Goal: Use online tool/utility: Utilize a website feature to perform a specific function

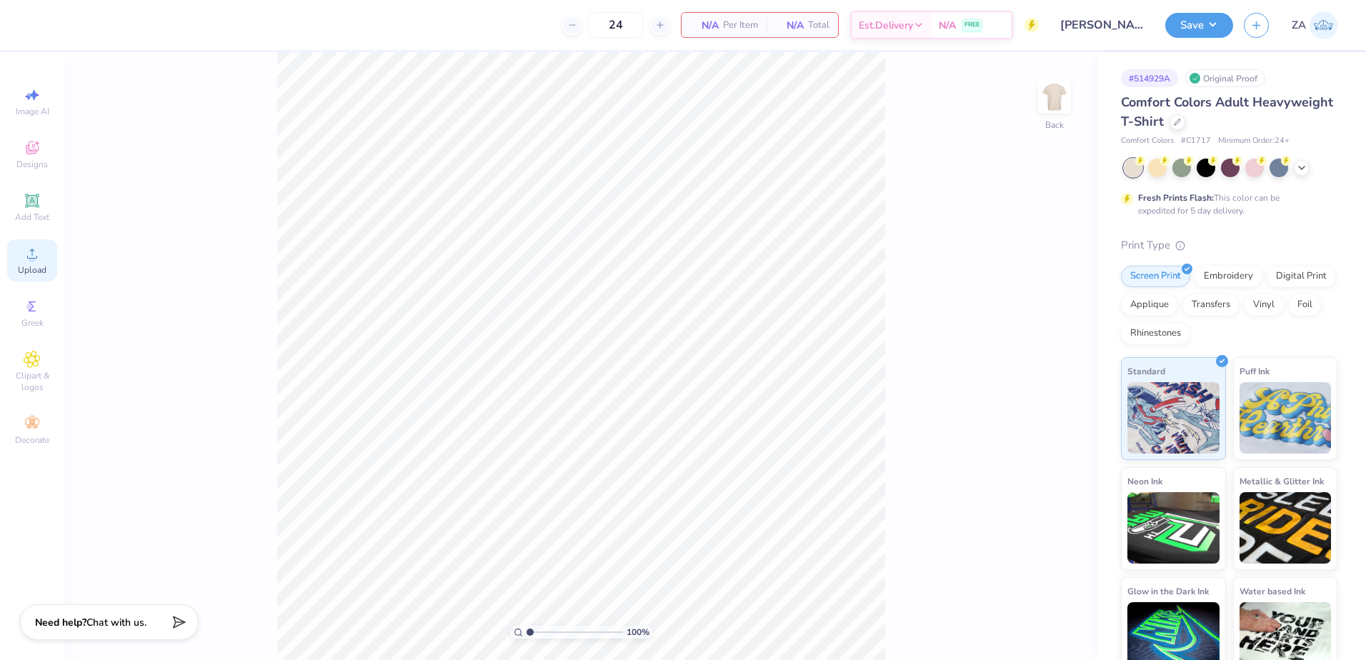
click at [30, 248] on icon at bounding box center [32, 253] width 17 height 17
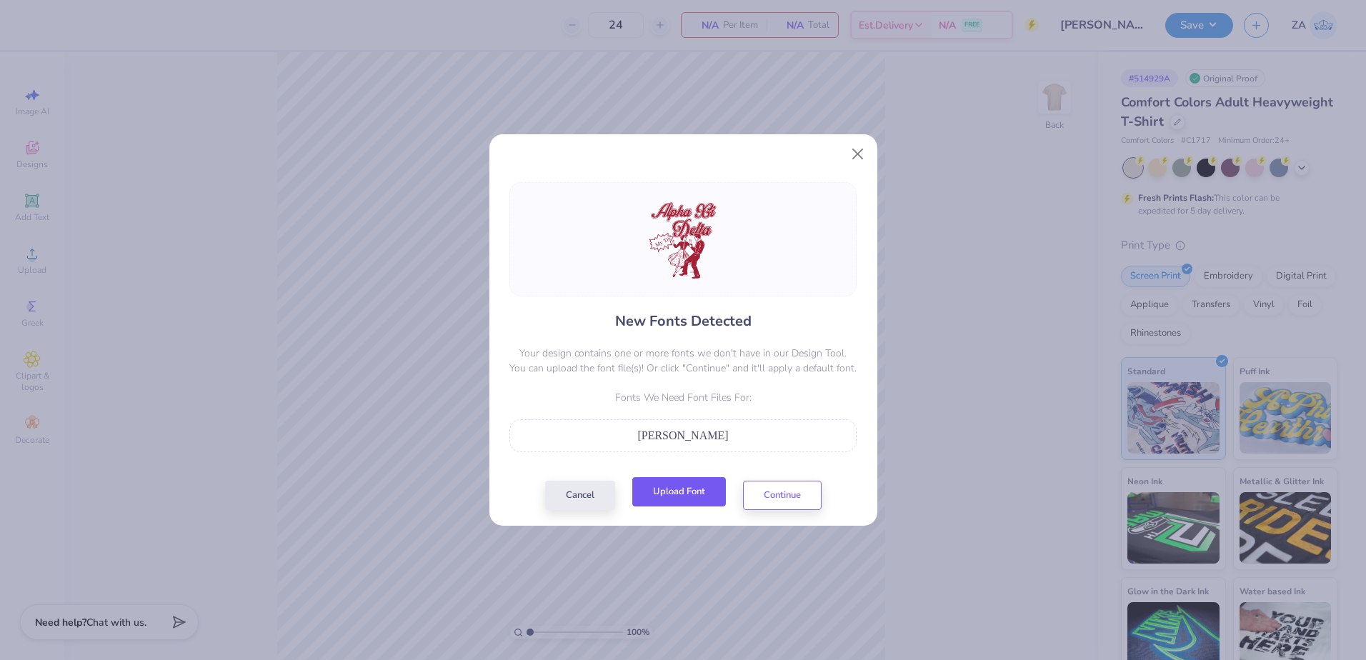
click at [654, 496] on button "Upload Font" at bounding box center [679, 491] width 94 height 29
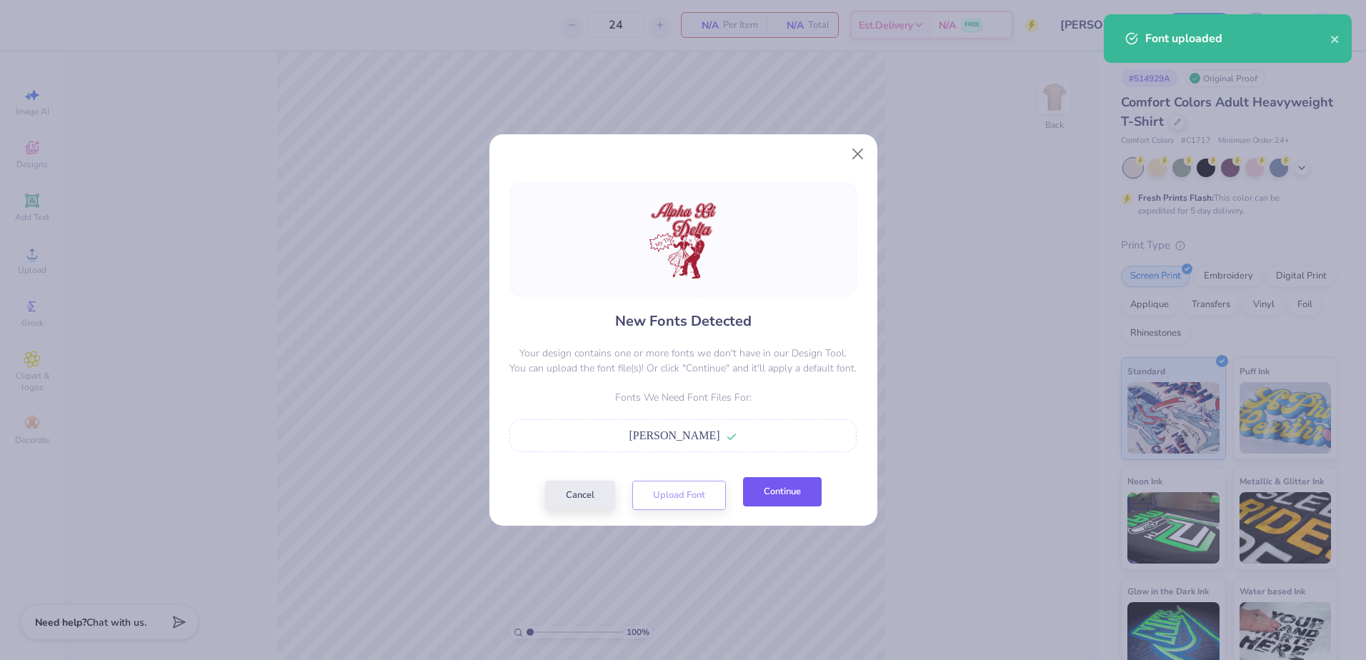
click at [772, 489] on button "Continue" at bounding box center [782, 491] width 79 height 29
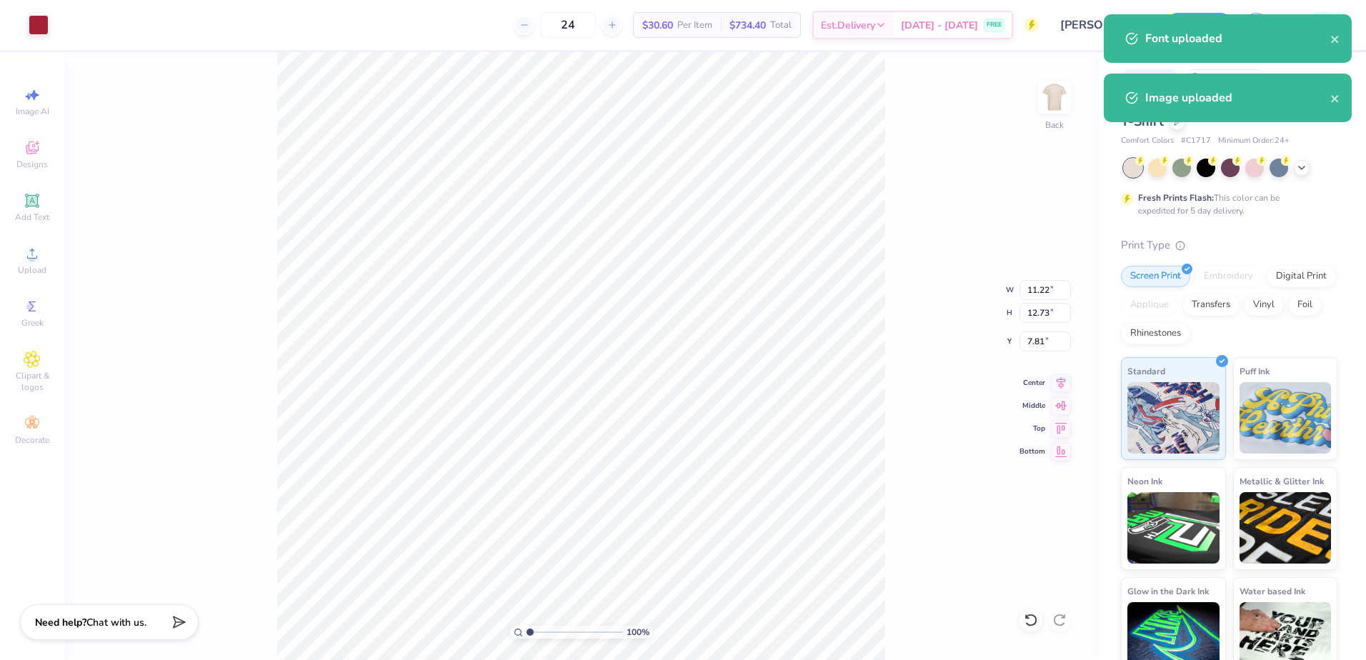
type input "11.22"
type input "12.73"
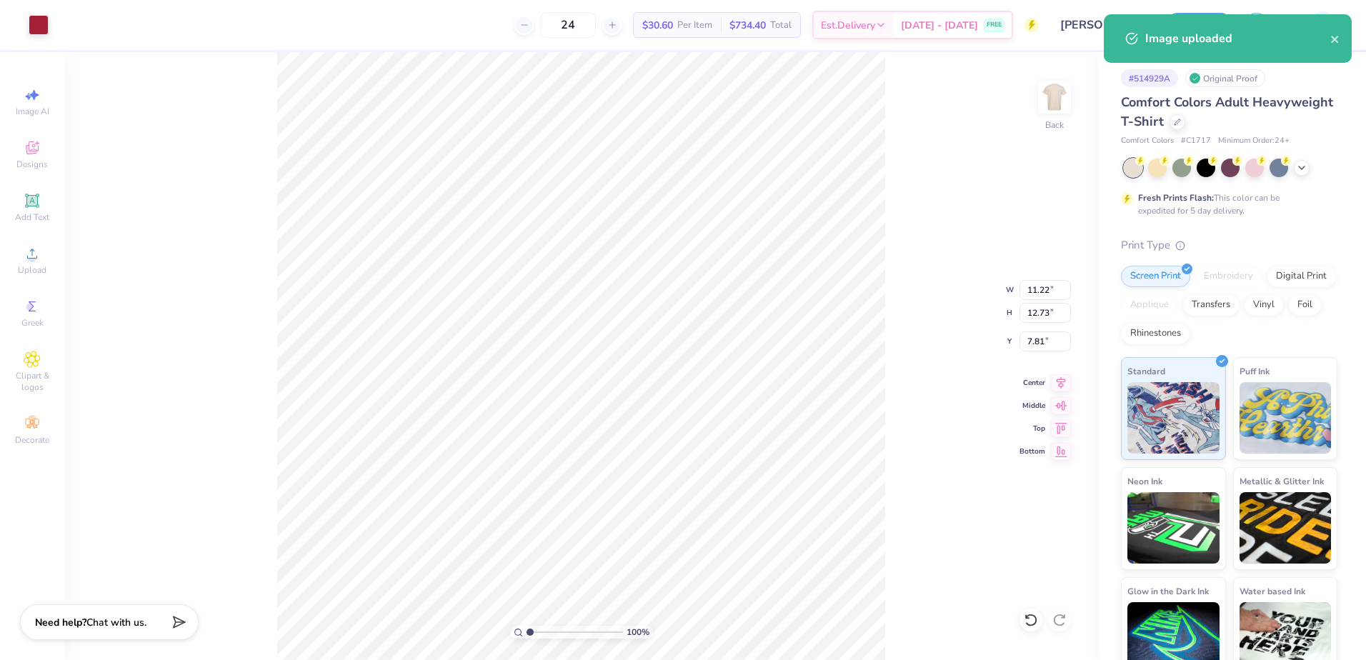
type input "5.42"
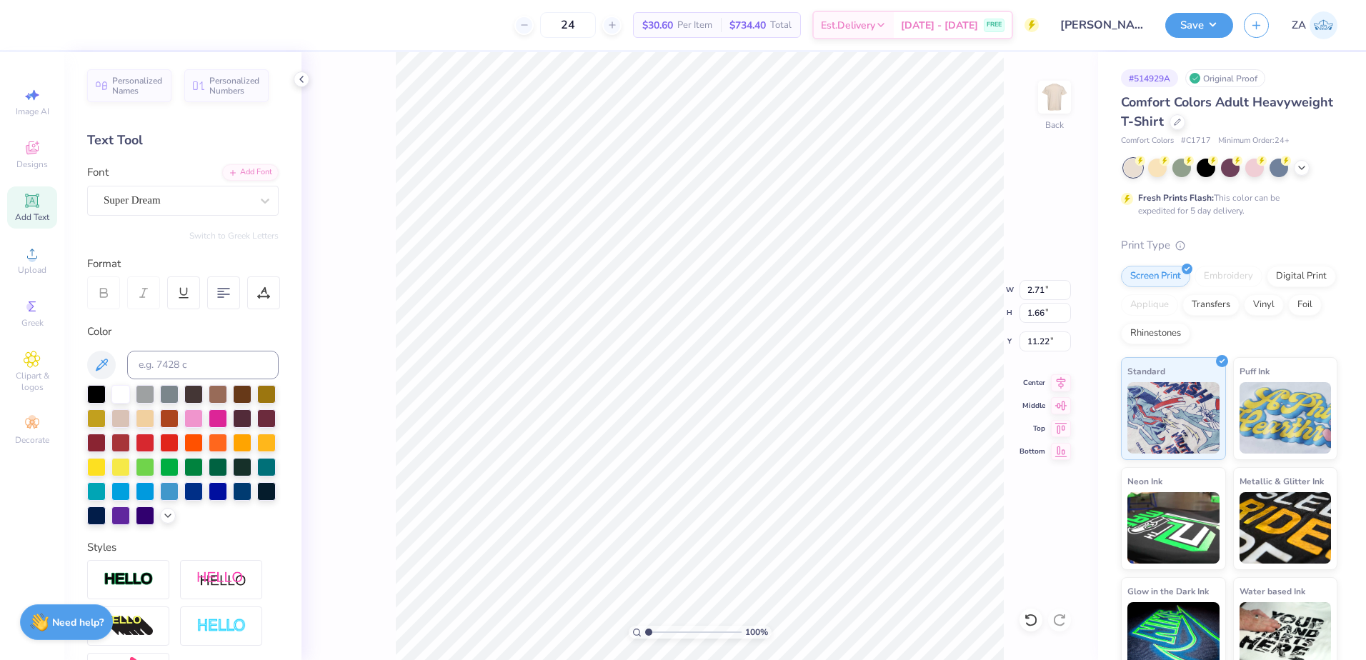
click at [220, 204] on div "Super Dream" at bounding box center [177, 200] width 150 height 22
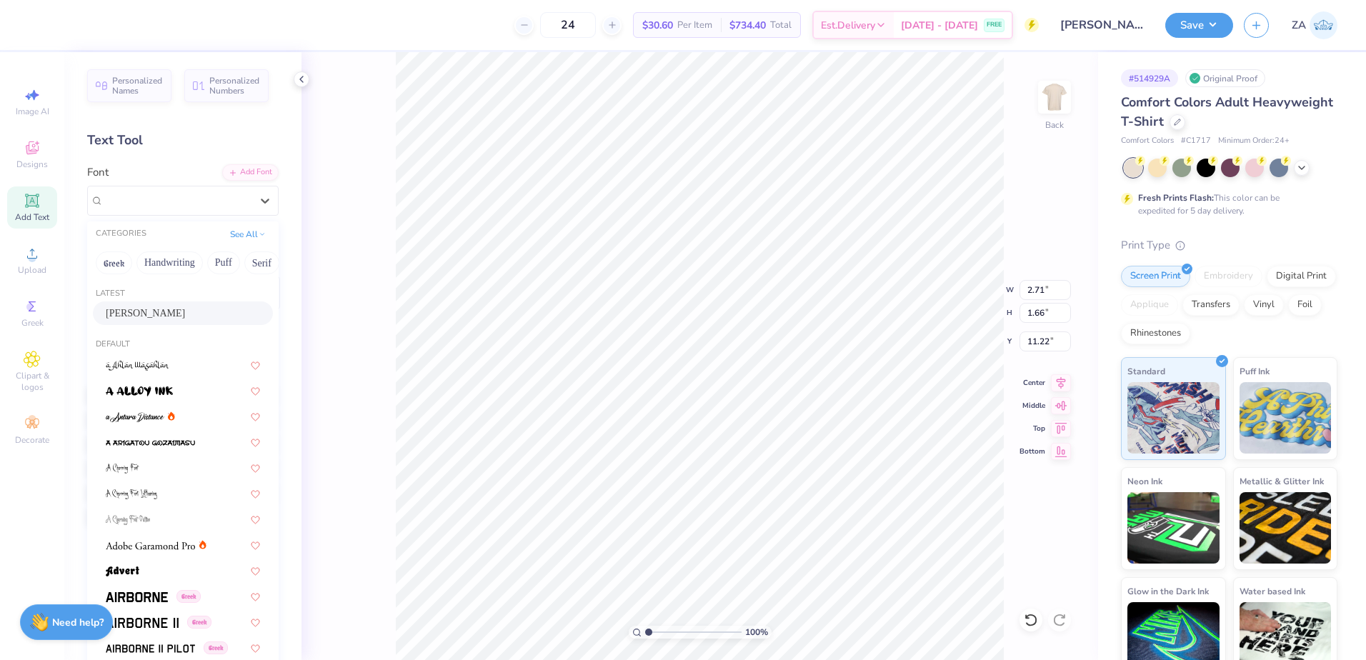
click at [179, 311] on div "[PERSON_NAME]" at bounding box center [183, 313] width 154 height 15
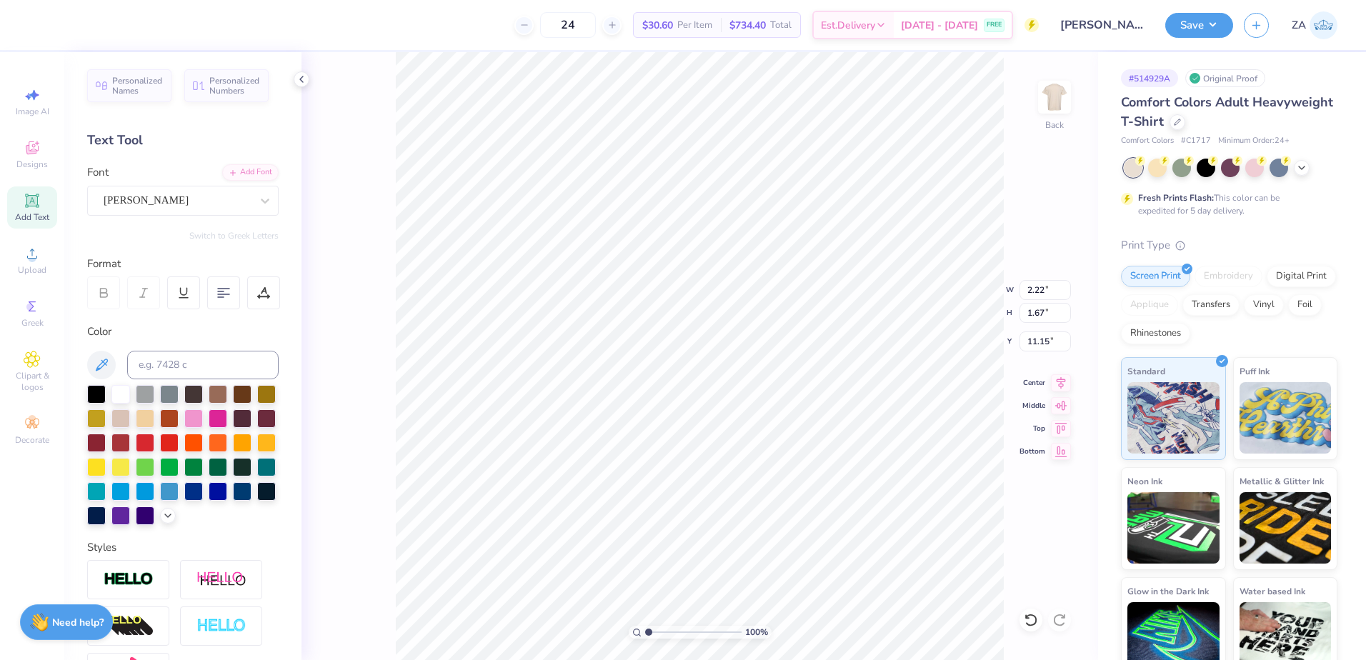
type input "2.22"
type input "1.67"
type input "11.15"
click at [652, 630] on input "range" at bounding box center [693, 632] width 96 height 13
type input "2.08"
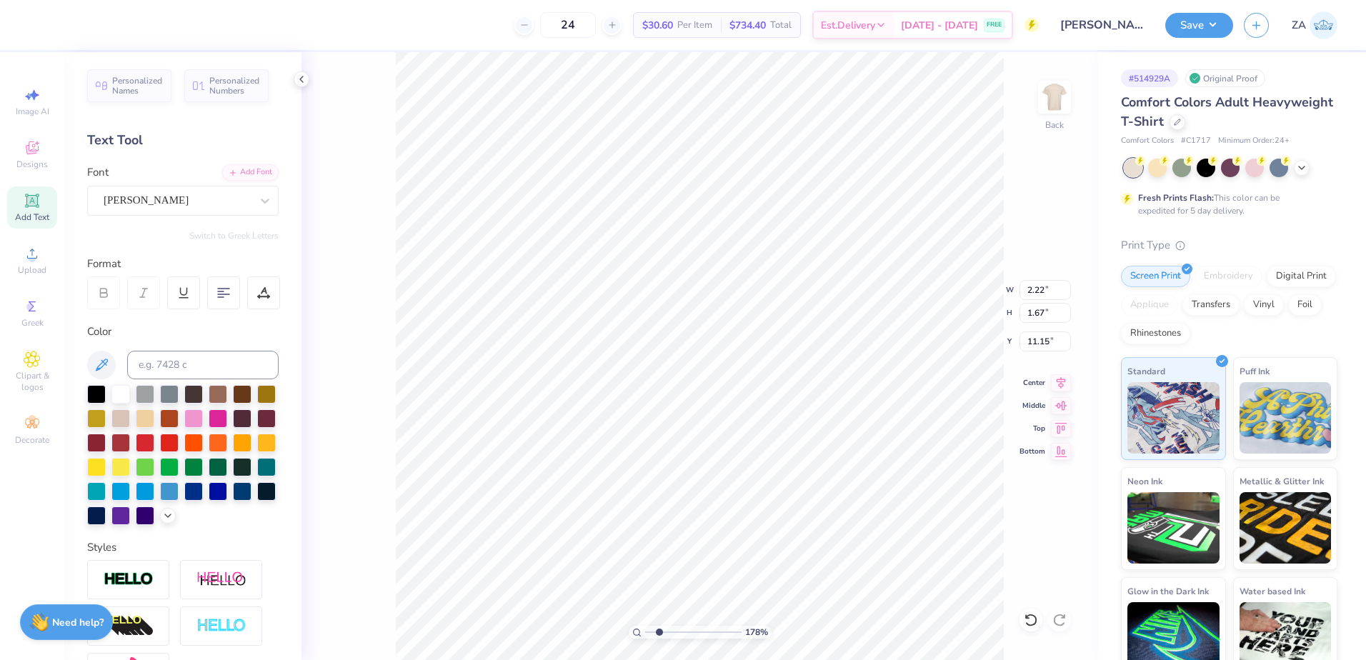
click at [659, 631] on input "range" at bounding box center [693, 632] width 96 height 13
type input "11.17"
type input "2.35"
type input "1.77"
type input "11.11"
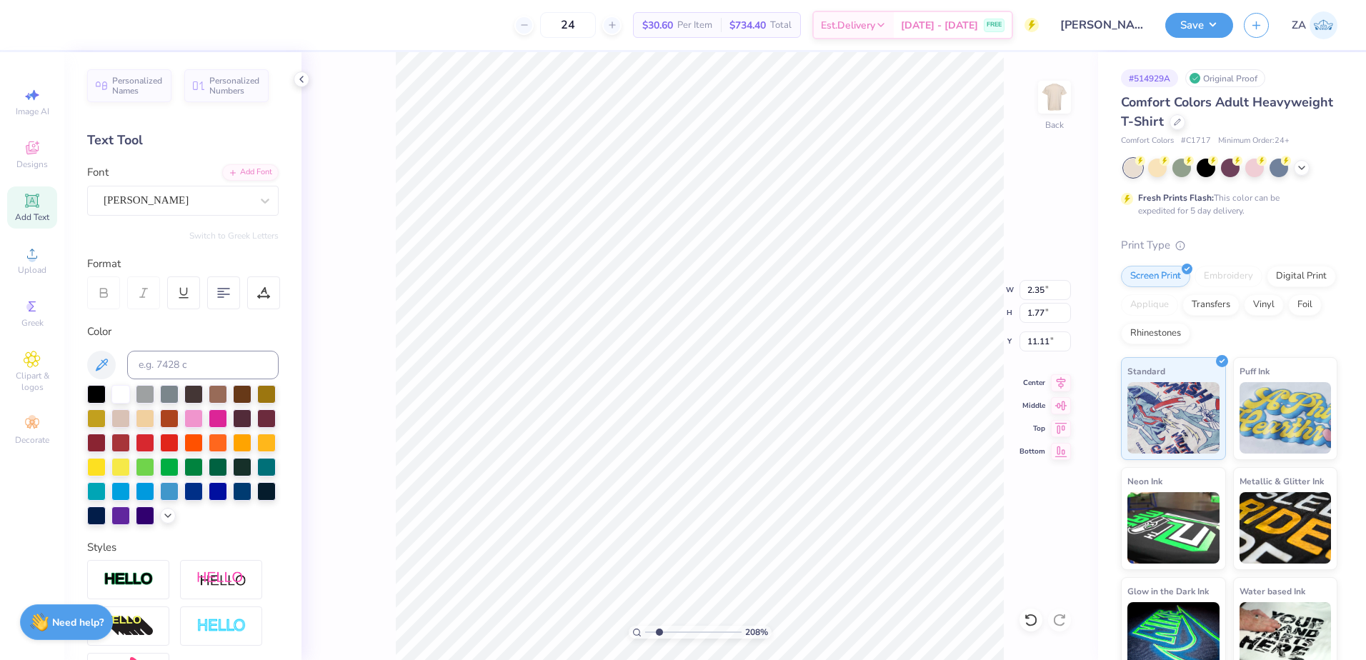
type input "2.40"
type input "1.66"
type input "11.18"
drag, startPoint x: 644, startPoint y: 631, endPoint x: 633, endPoint y: 631, distance: 10.7
type input "1"
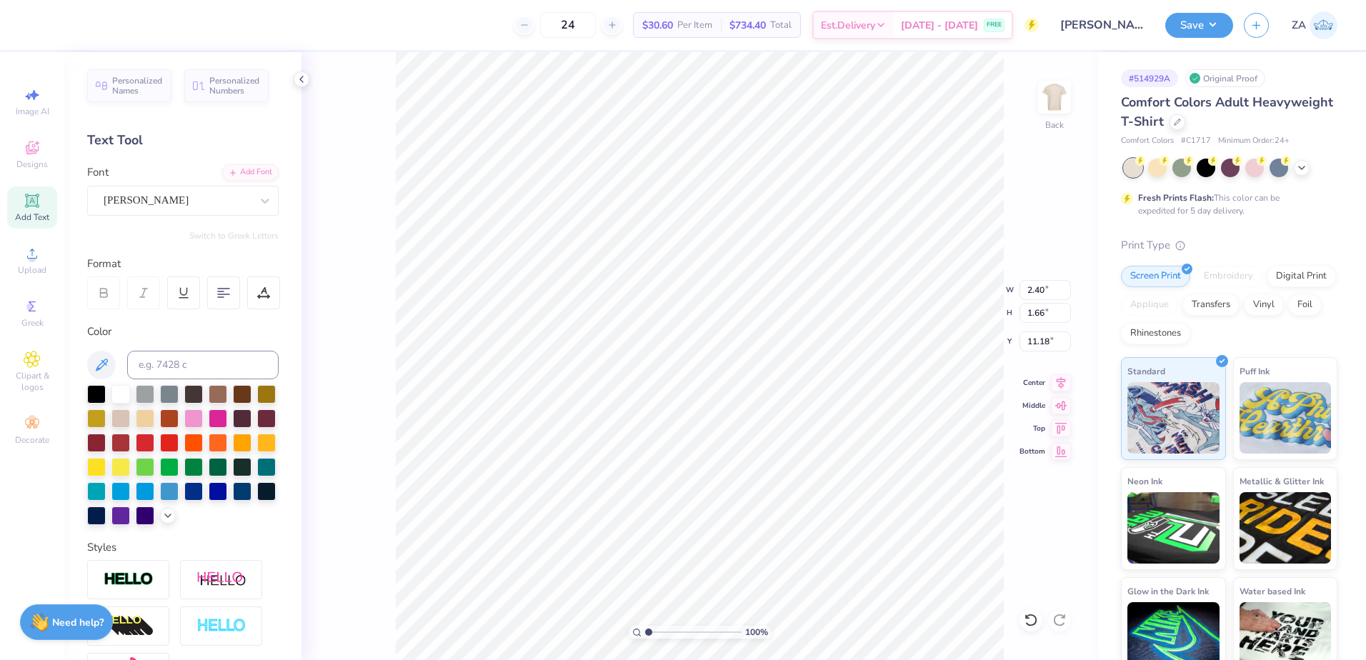
click at [645, 631] on input "range" at bounding box center [693, 632] width 96 height 13
drag, startPoint x: 1023, startPoint y: 292, endPoint x: 1054, endPoint y: 292, distance: 30.7
click at [1054, 292] on input "11.22" at bounding box center [1044, 290] width 51 height 20
type input "12.00"
type input "13.61"
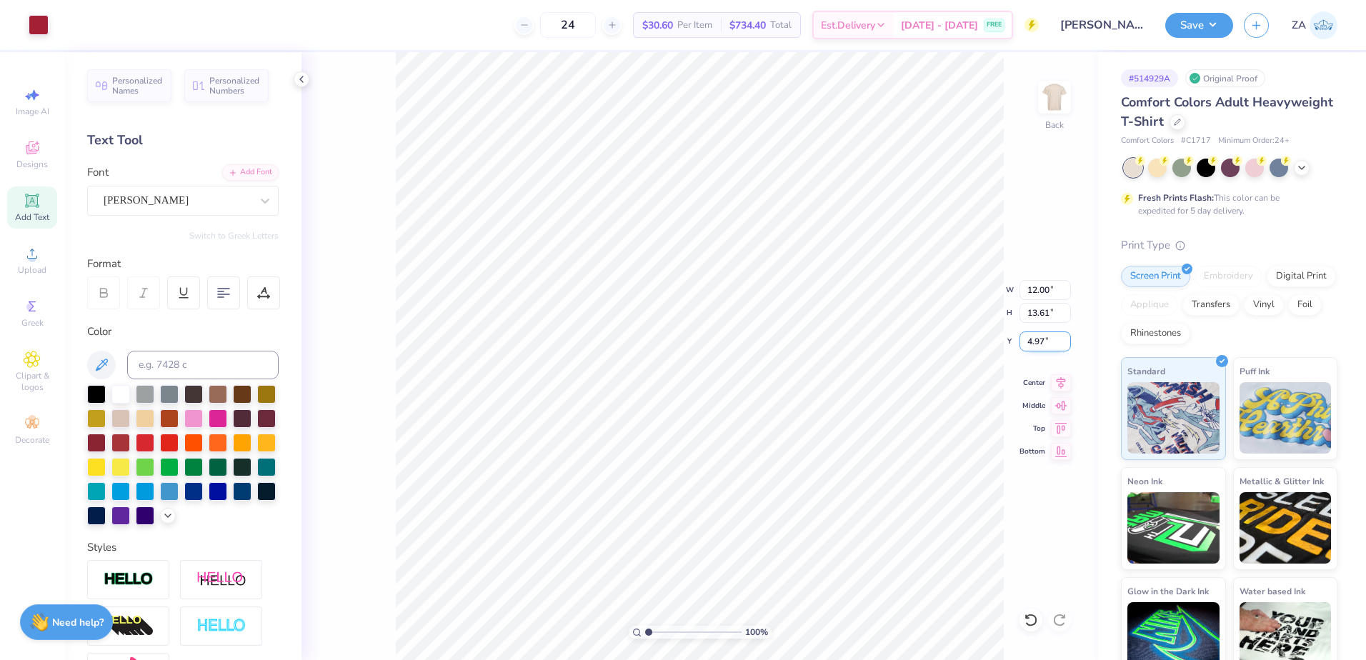
drag, startPoint x: 1028, startPoint y: 341, endPoint x: 1045, endPoint y: 342, distance: 17.2
click at [1045, 342] on input "4.97" at bounding box center [1044, 341] width 51 height 20
type input "3.00"
click at [1190, 34] on button "Save" at bounding box center [1199, 23] width 68 height 25
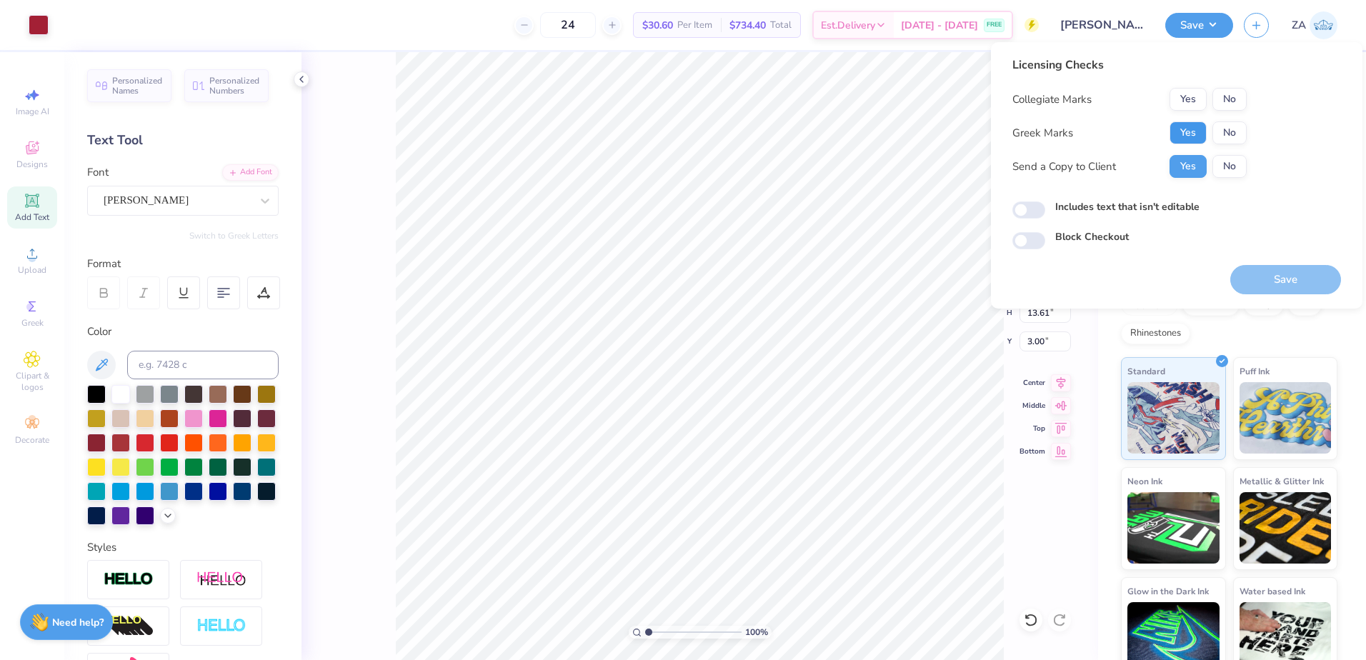
click at [1191, 131] on button "Yes" at bounding box center [1187, 132] width 37 height 23
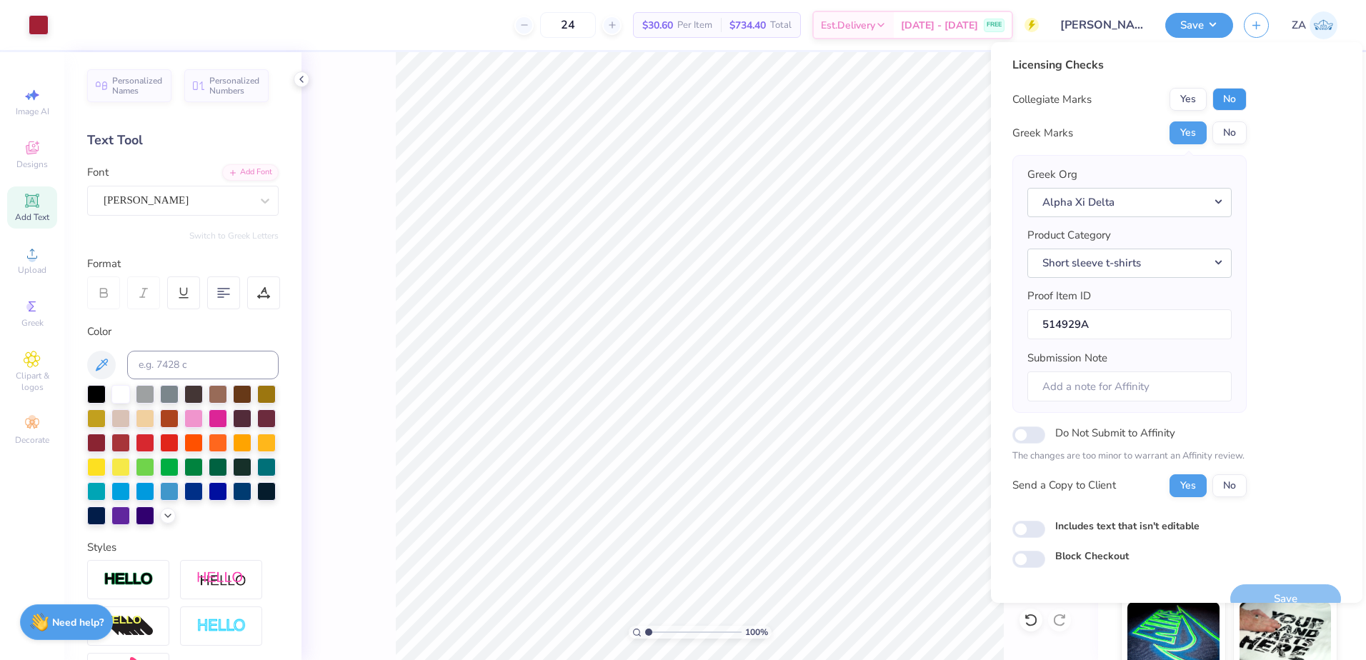
click at [1226, 105] on button "No" at bounding box center [1229, 99] width 34 height 23
click at [1287, 582] on div "Save" at bounding box center [1285, 590] width 111 height 45
click at [1288, 586] on button "Save" at bounding box center [1285, 598] width 111 height 29
